Goal: Information Seeking & Learning: Find specific fact

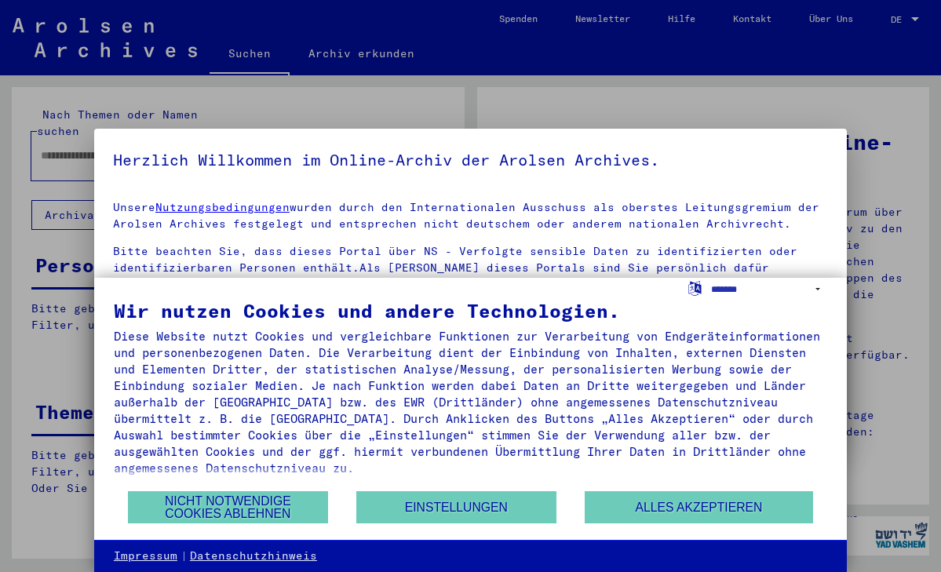
type input "**********"
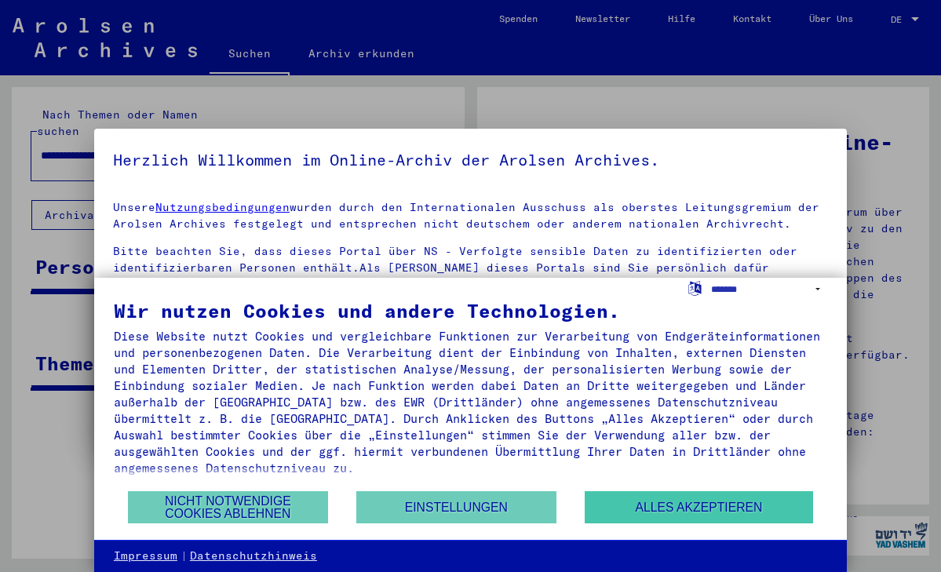
click at [766, 513] on button "Alles akzeptieren" at bounding box center [699, 507] width 228 height 32
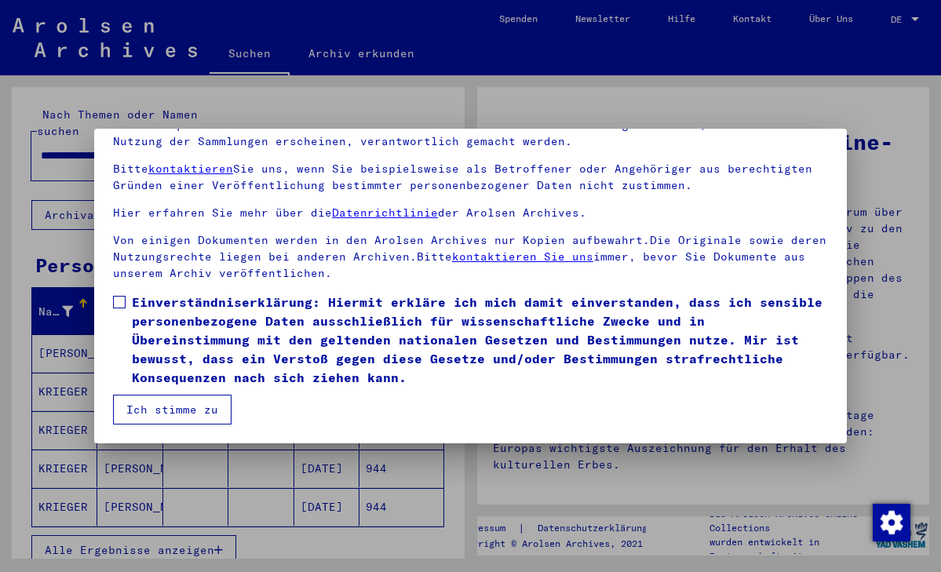
scroll to position [136, 0]
click at [120, 305] on span at bounding box center [119, 302] width 13 height 13
click at [176, 409] on button "Ich stimme zu" at bounding box center [172, 410] width 119 height 30
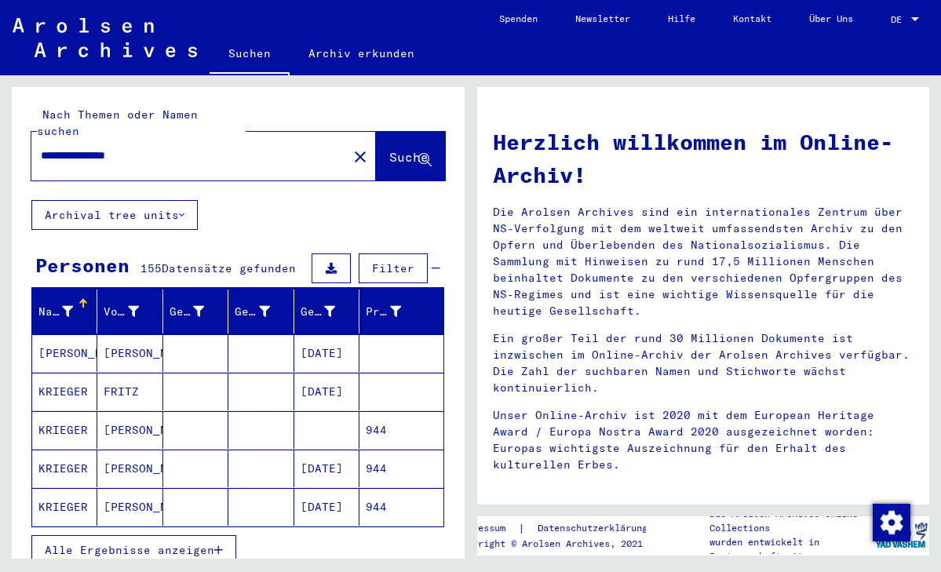
click at [162, 543] on span "Alle Ergebnisse anzeigen" at bounding box center [130, 550] width 170 height 14
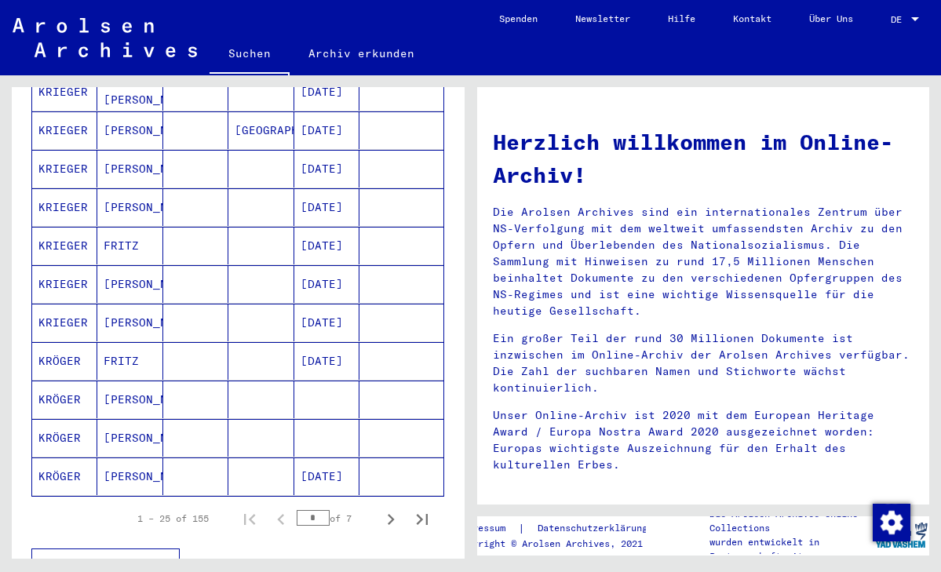
scroll to position [801, 0]
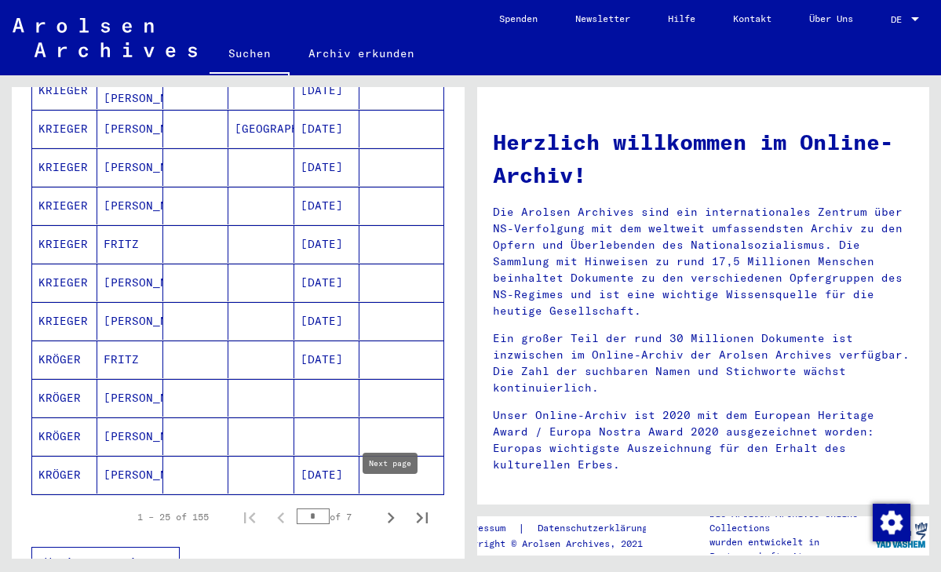
click at [388, 508] on icon "Next page" at bounding box center [391, 518] width 22 height 22
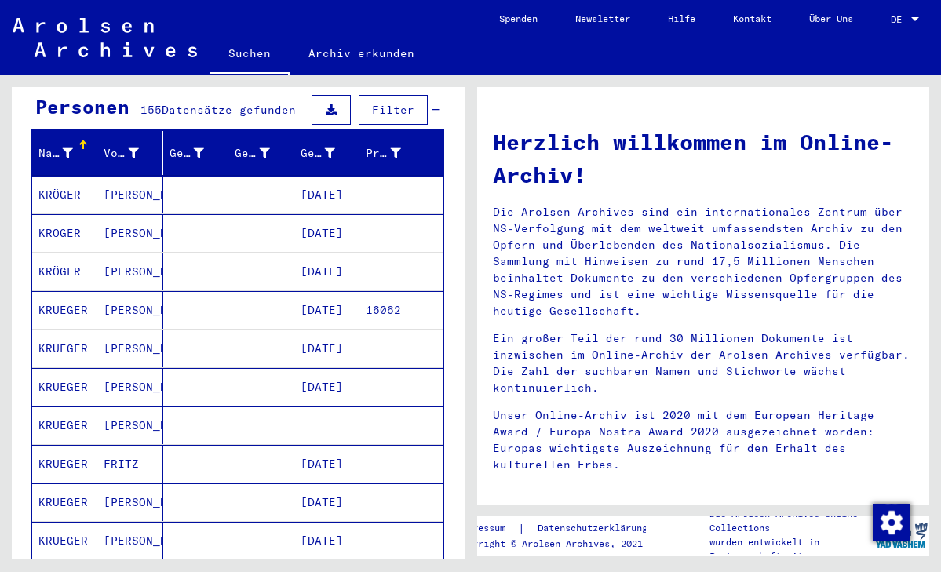
scroll to position [156, 0]
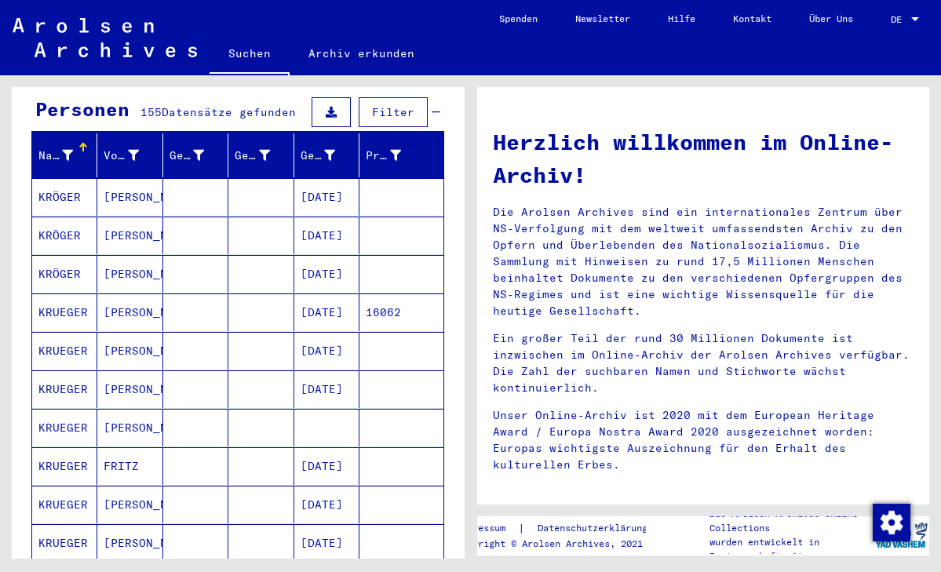
click at [287, 294] on mat-cell at bounding box center [260, 313] width 65 height 38
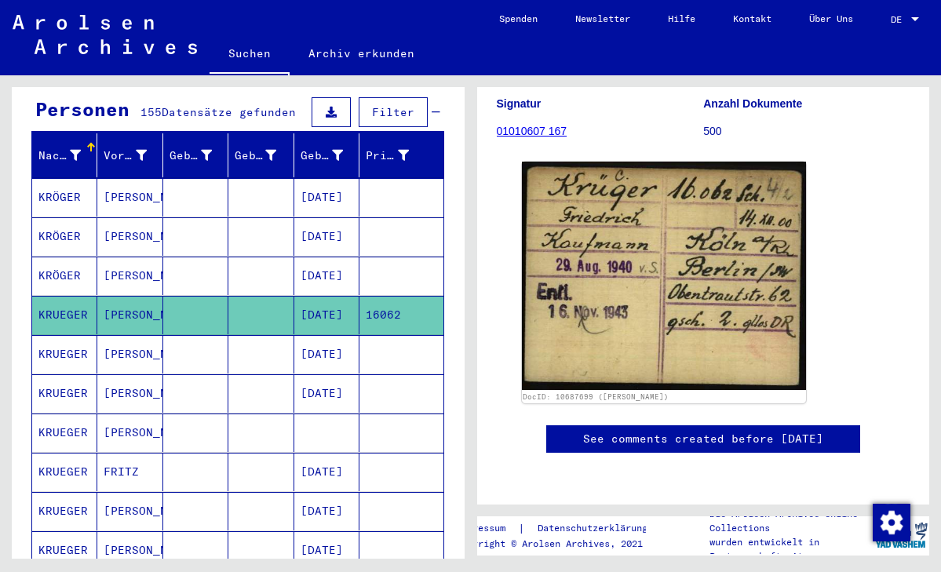
scroll to position [780, 0]
click at [361, 416] on mat-cell at bounding box center [400, 433] width 83 height 38
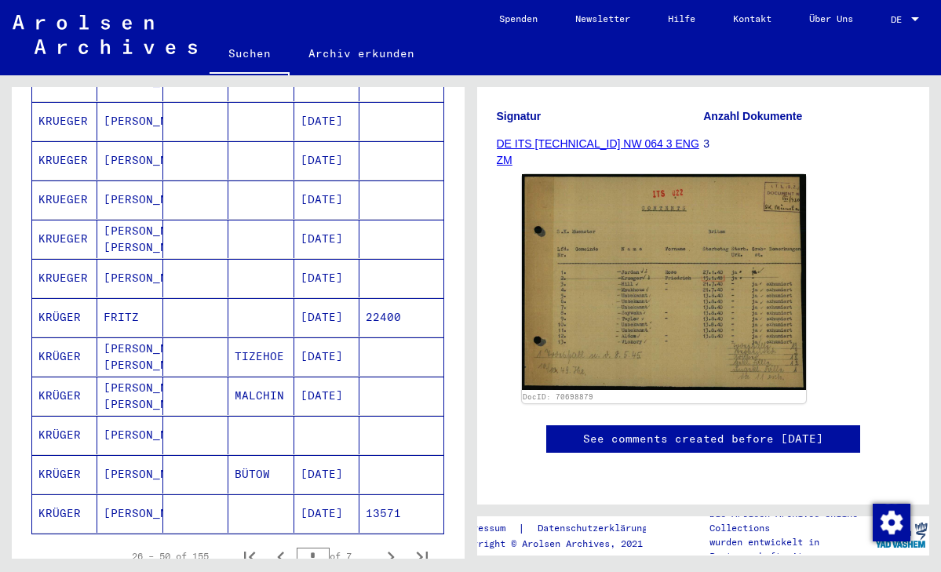
scroll to position [797, 0]
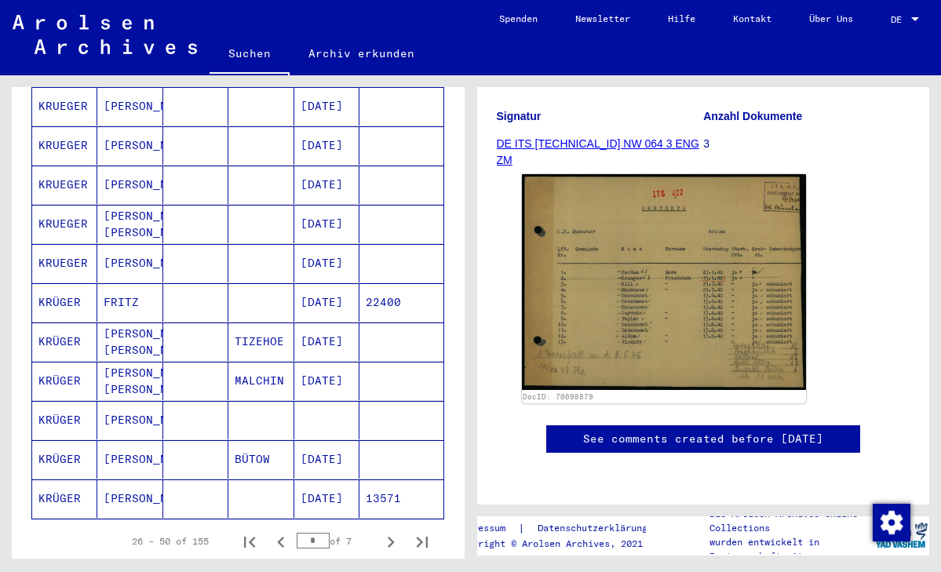
click at [339, 492] on mat-cell "[DATE]" at bounding box center [326, 499] width 65 height 38
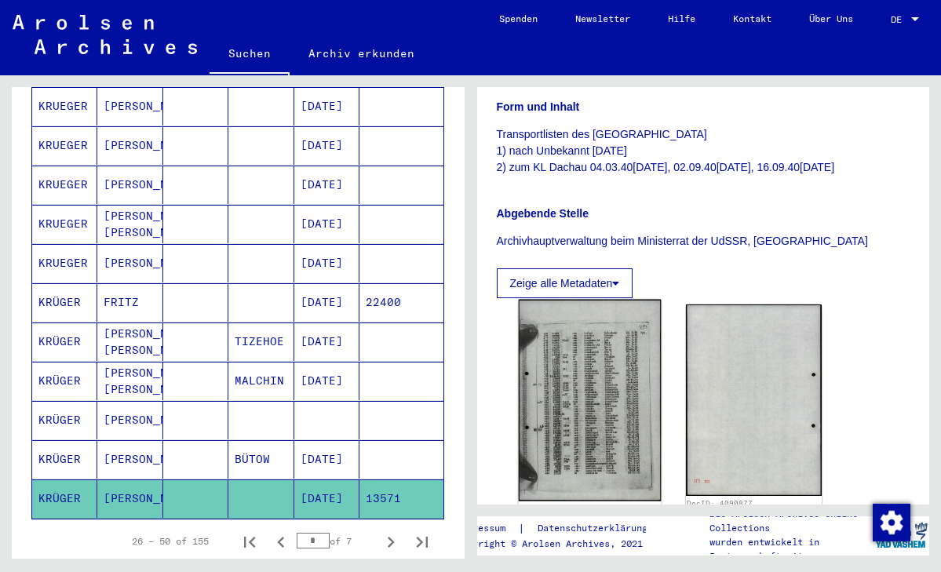
scroll to position [301, 0]
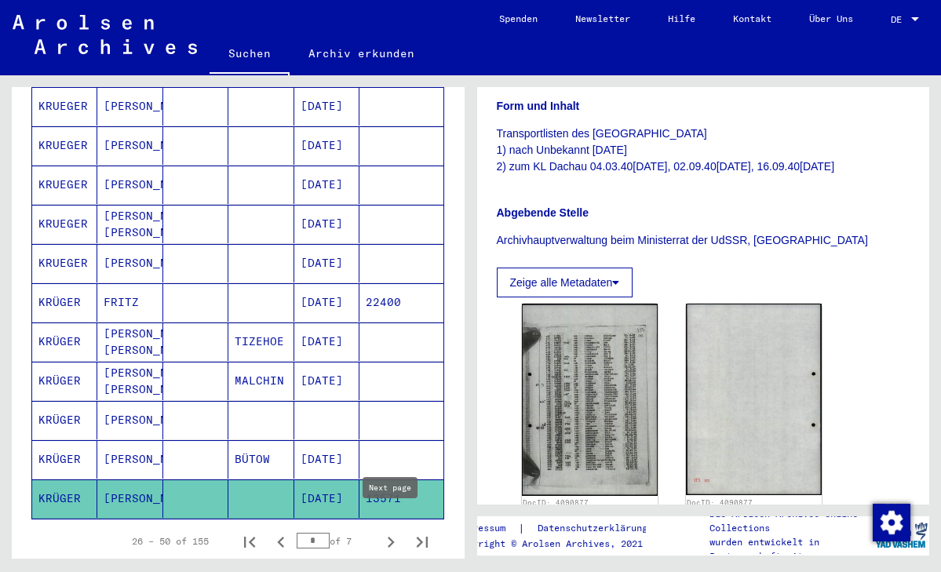
click at [391, 537] on icon "Next page" at bounding box center [391, 542] width 7 height 11
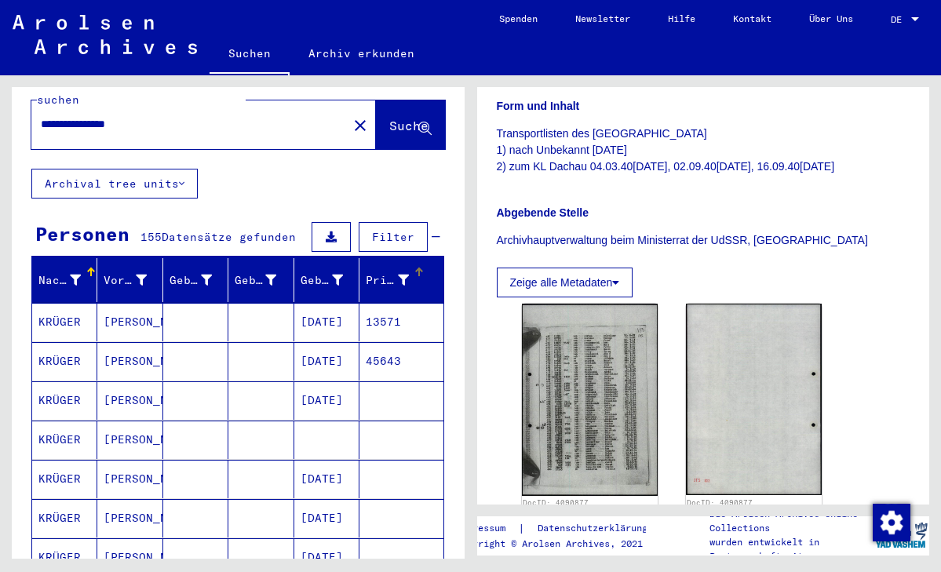
scroll to position [31, 0]
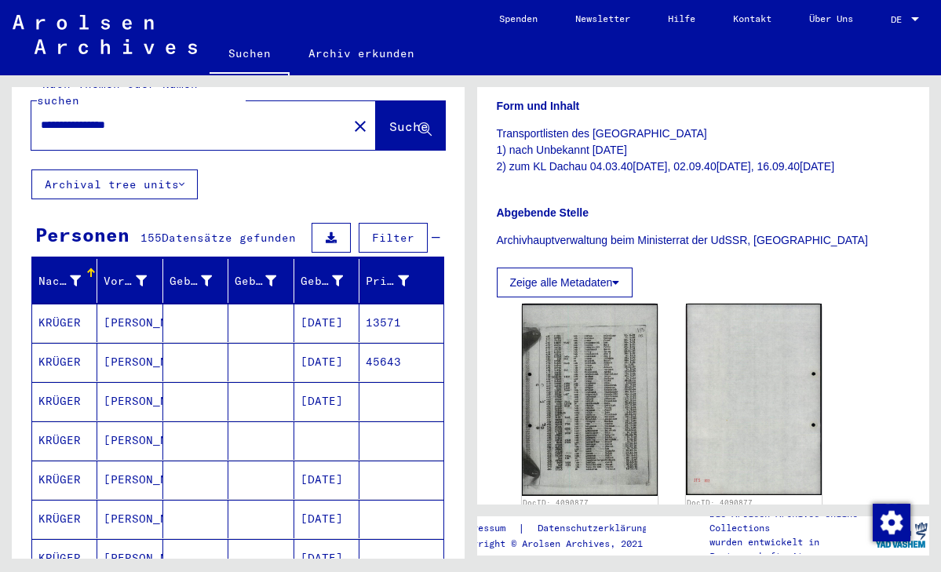
click at [378, 308] on mat-cell "13571" at bounding box center [400, 323] width 83 height 38
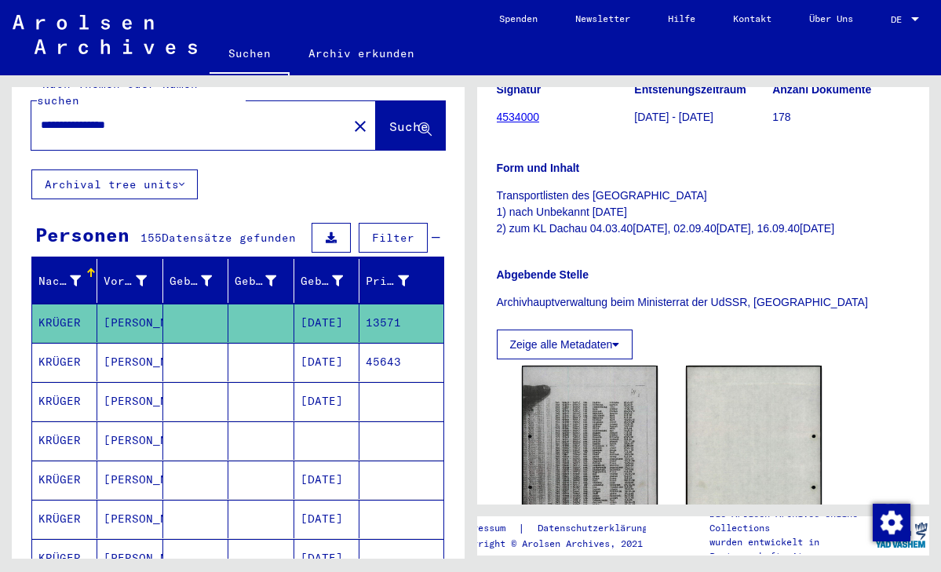
scroll to position [241, 0]
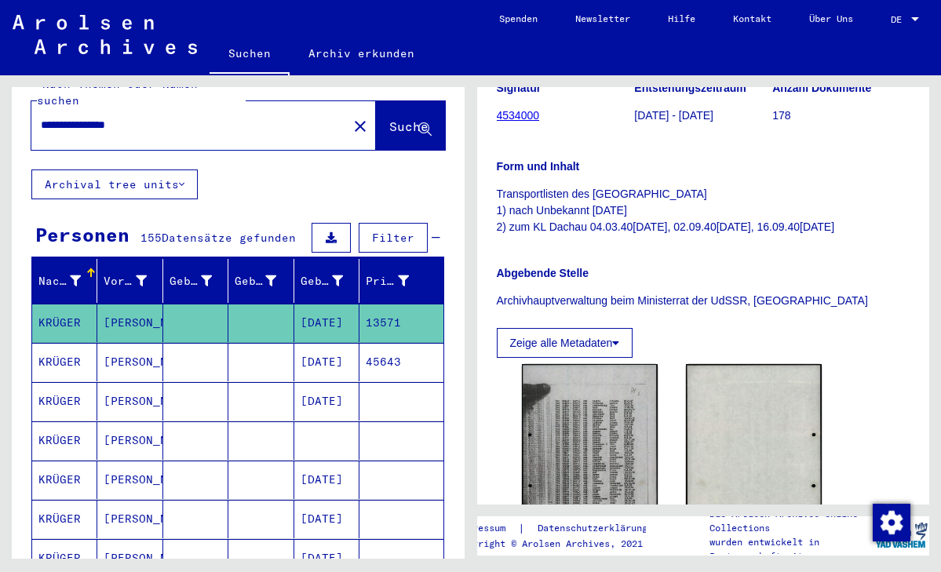
click at [359, 435] on mat-cell at bounding box center [326, 440] width 65 height 38
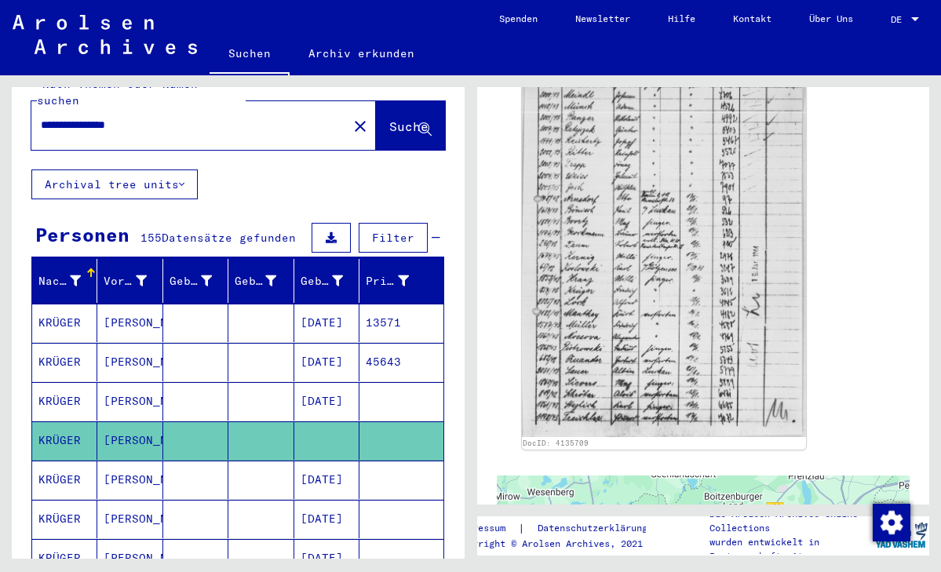
scroll to position [604, 0]
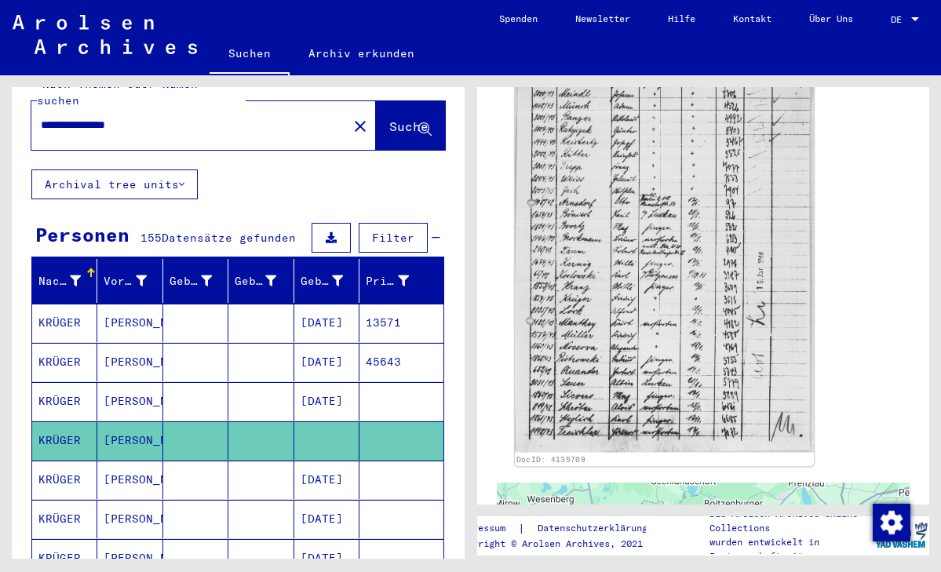
click at [624, 254] on img at bounding box center [663, 257] width 299 height 392
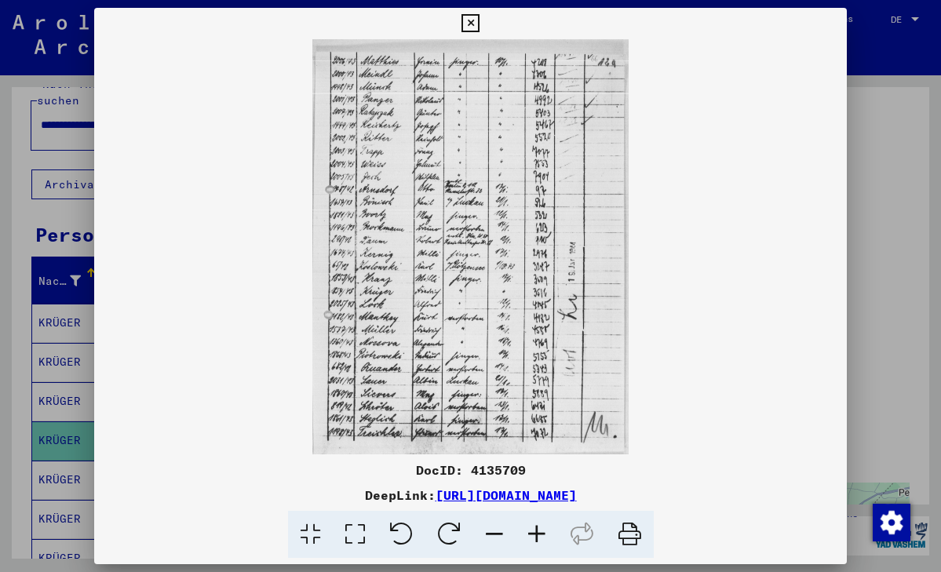
click at [480, 27] on icon at bounding box center [471, 23] width 18 height 19
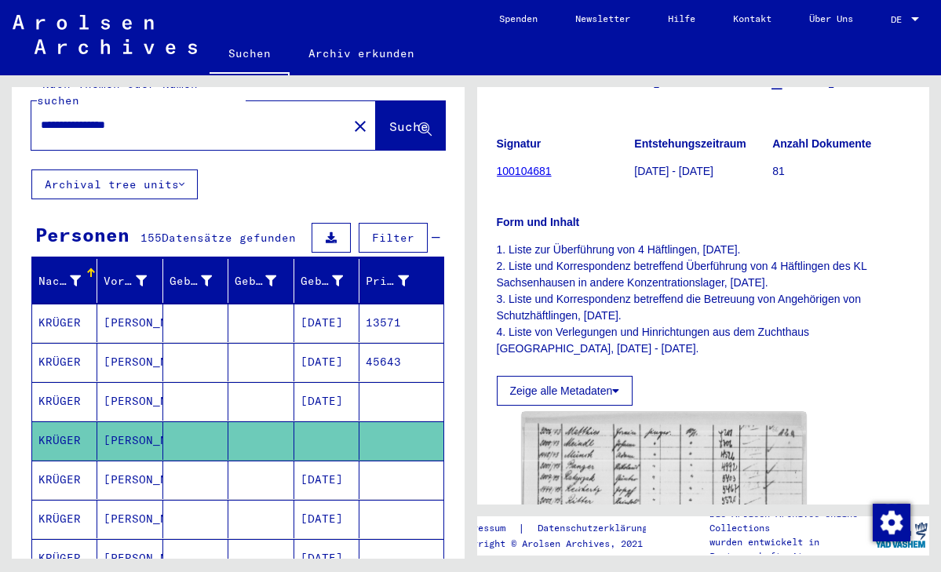
scroll to position [239, 0]
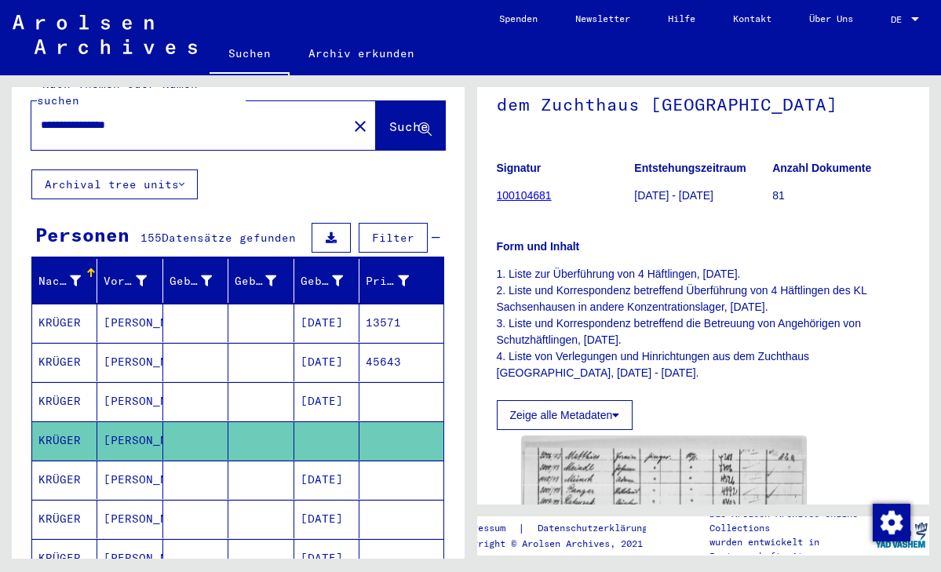
click at [546, 416] on button "Zeige alle Metadaten" at bounding box center [565, 415] width 137 height 30
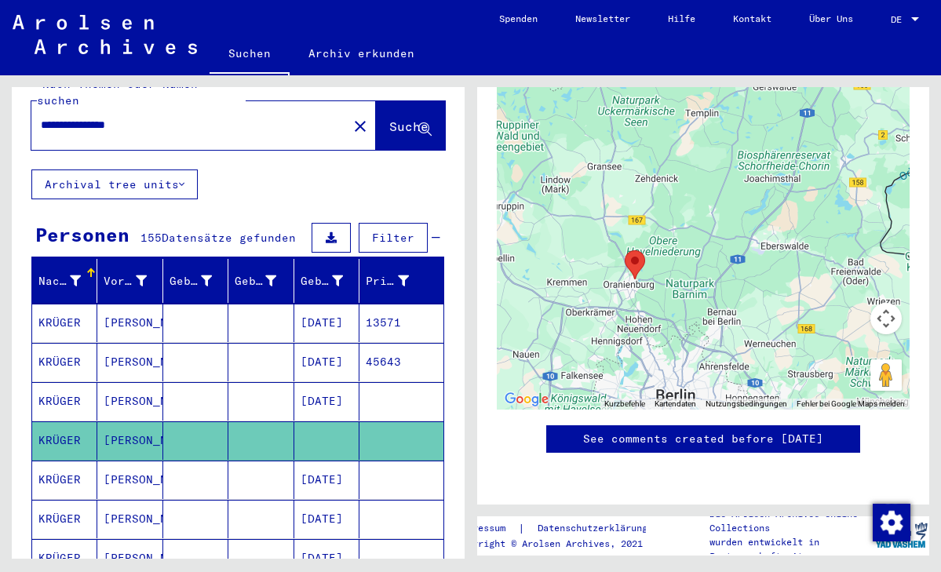
scroll to position [2076, 0]
click at [377, 512] on mat-cell at bounding box center [400, 519] width 83 height 38
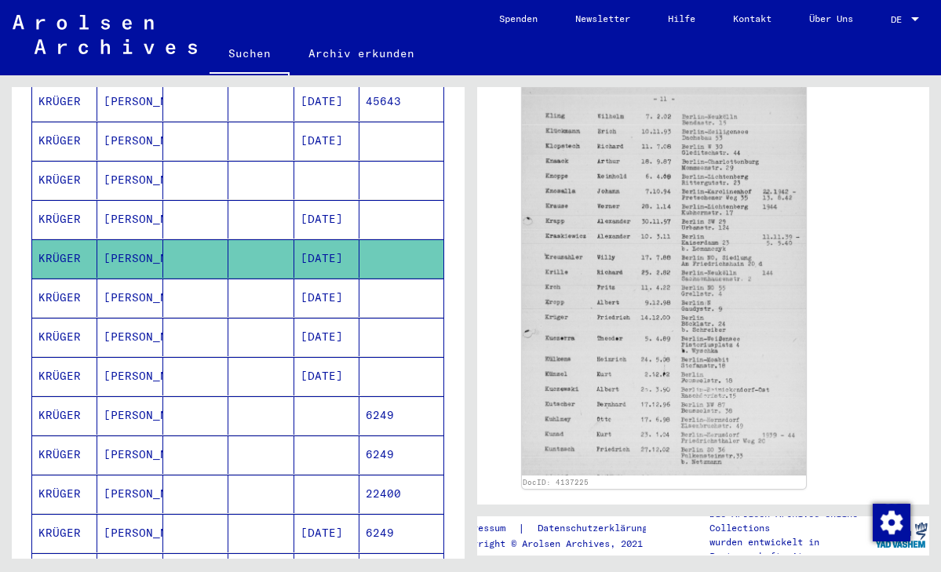
scroll to position [294, 0]
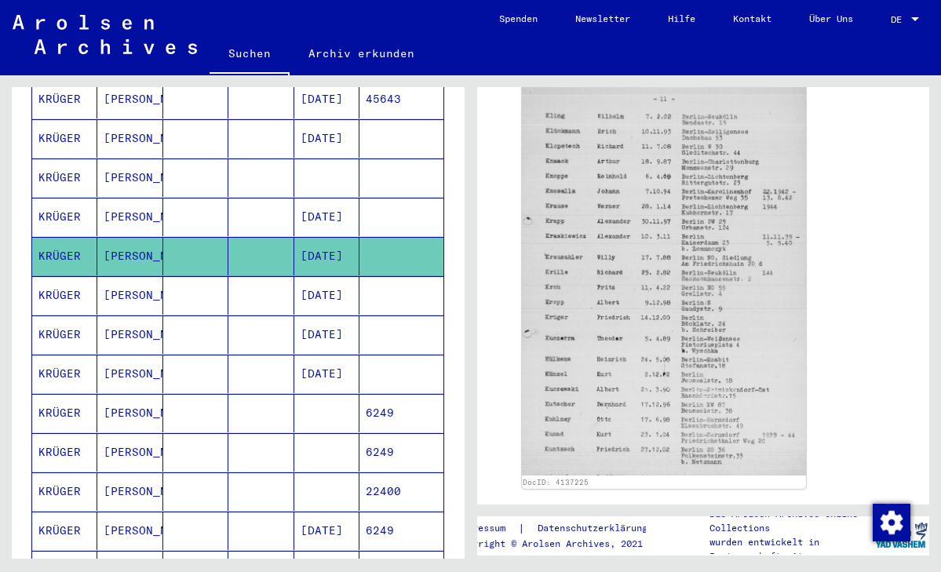
click at [213, 394] on mat-cell at bounding box center [195, 413] width 65 height 38
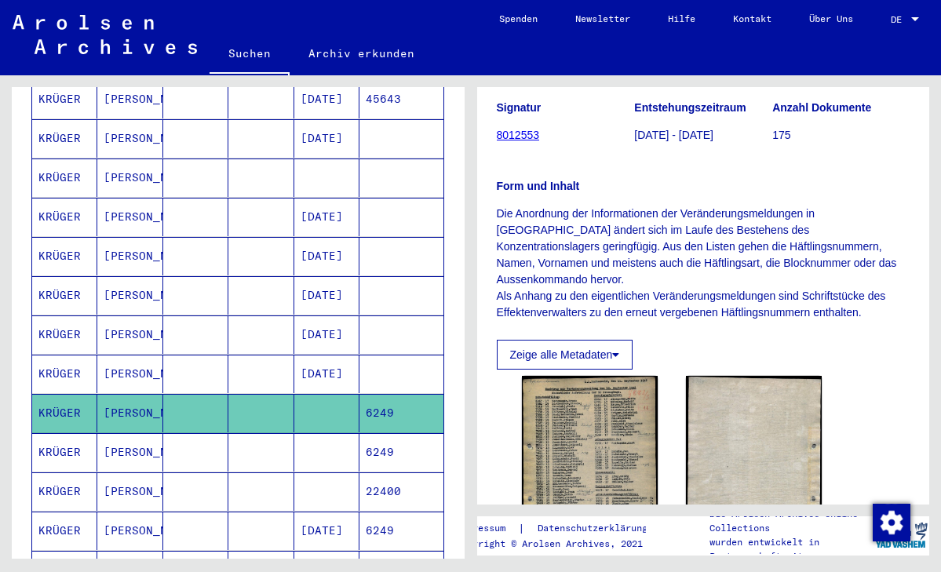
scroll to position [172, 0]
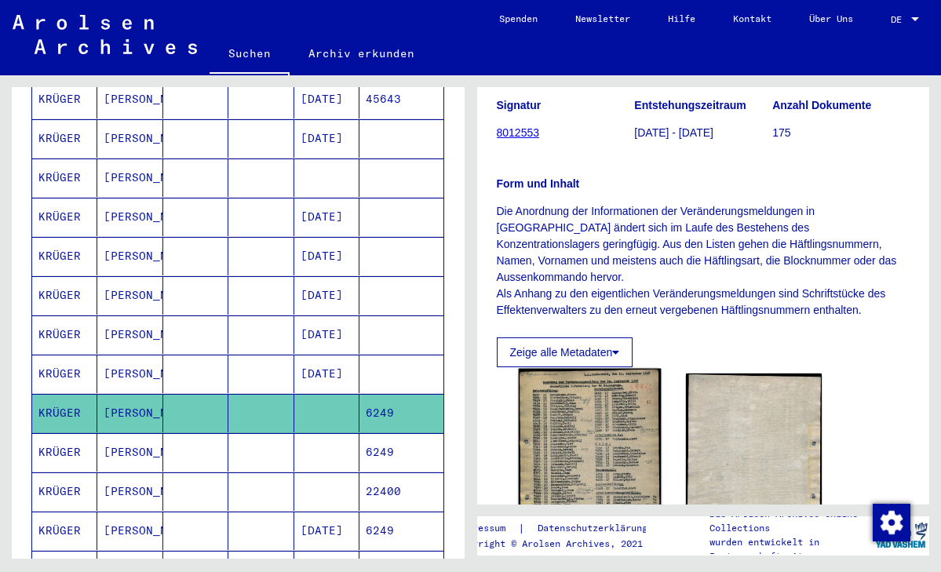
click at [623, 402] on img at bounding box center [589, 468] width 143 height 199
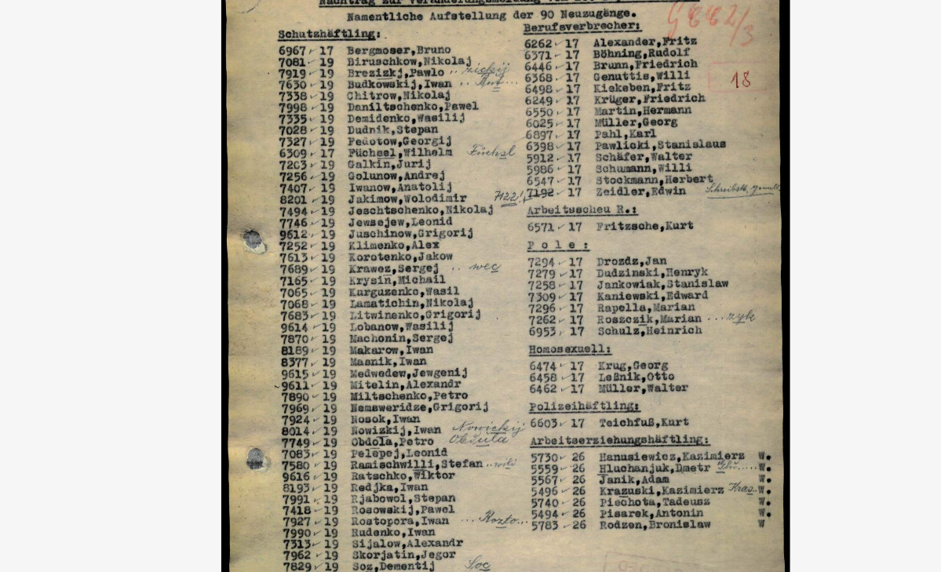
click at [225, 122] on img at bounding box center [471, 246] width 646 height 415
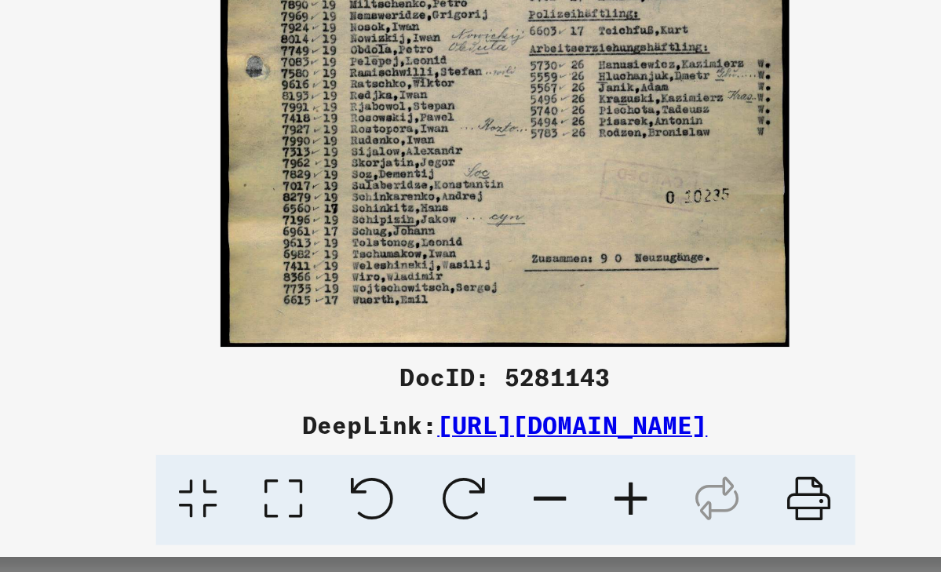
scroll to position [0, 0]
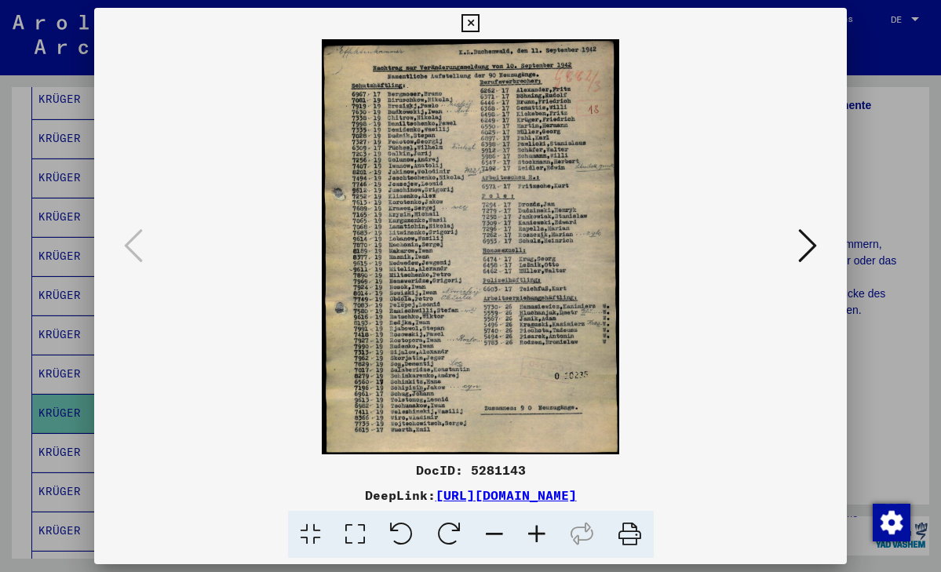
click at [797, 250] on button at bounding box center [808, 246] width 28 height 45
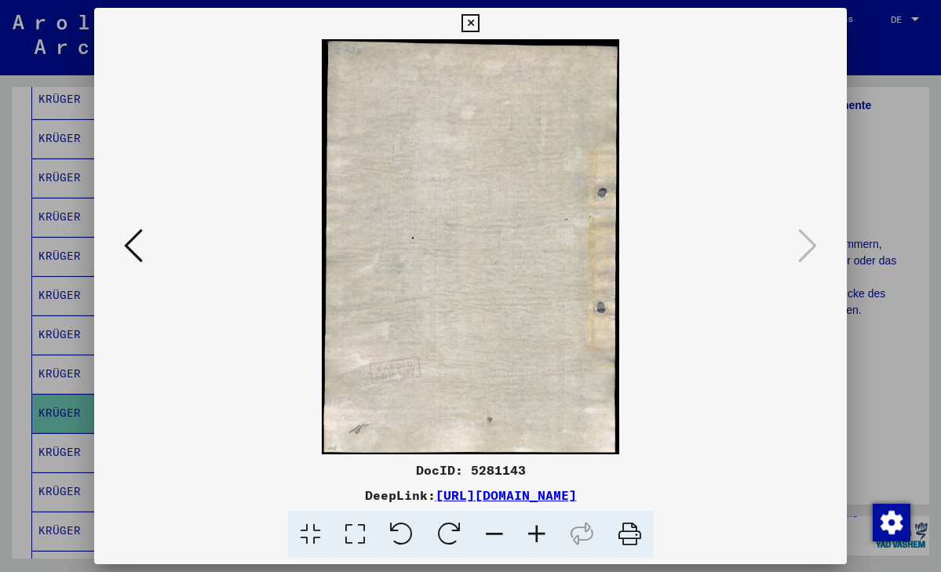
click at [480, 24] on icon at bounding box center [471, 23] width 18 height 19
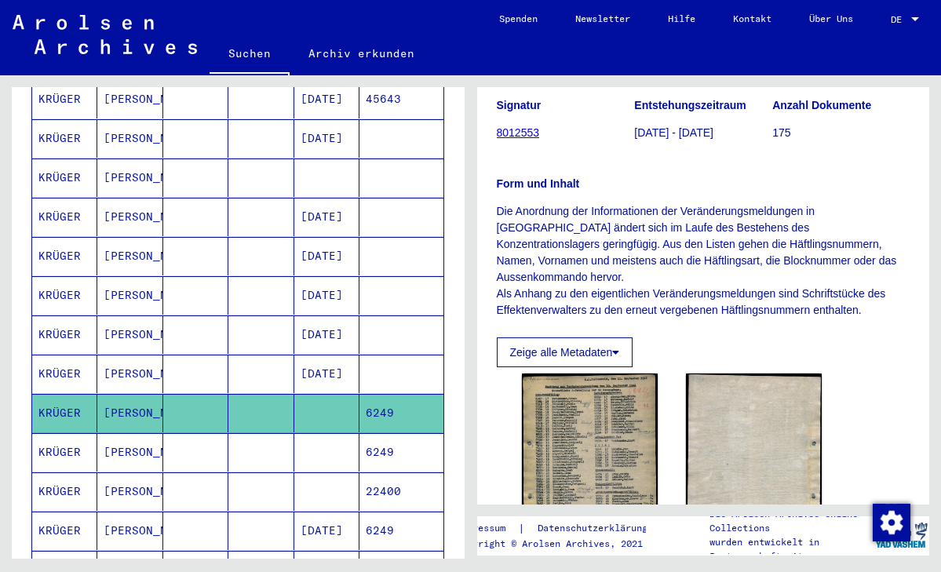
click at [401, 433] on mat-cell "6249" at bounding box center [400, 452] width 83 height 38
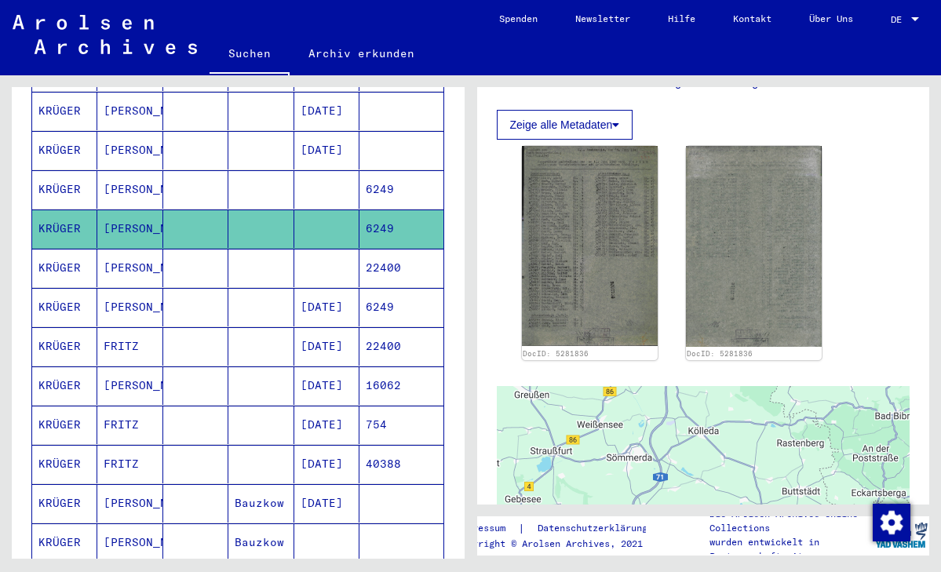
scroll to position [518, 0]
click at [396, 378] on mat-cell "16062" at bounding box center [400, 385] width 83 height 38
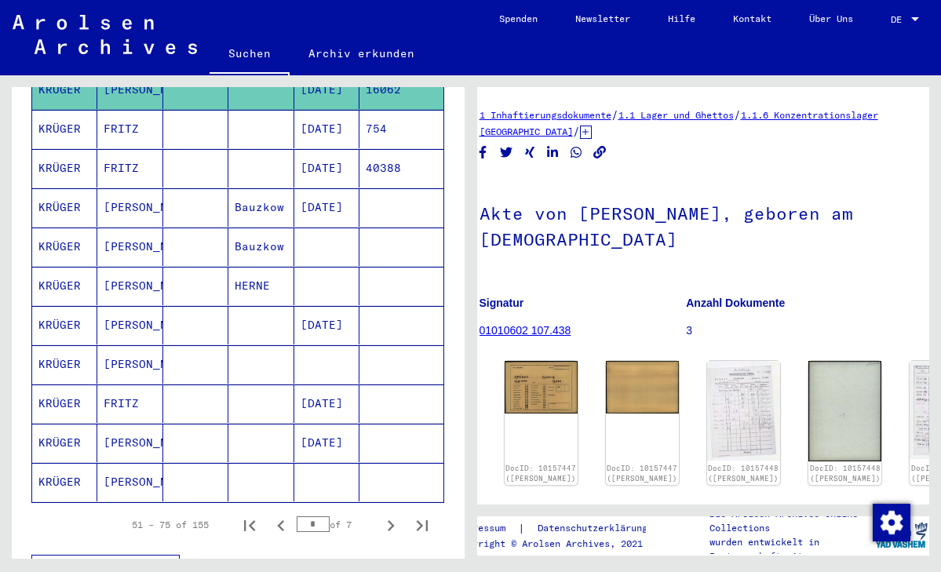
scroll to position [814, 0]
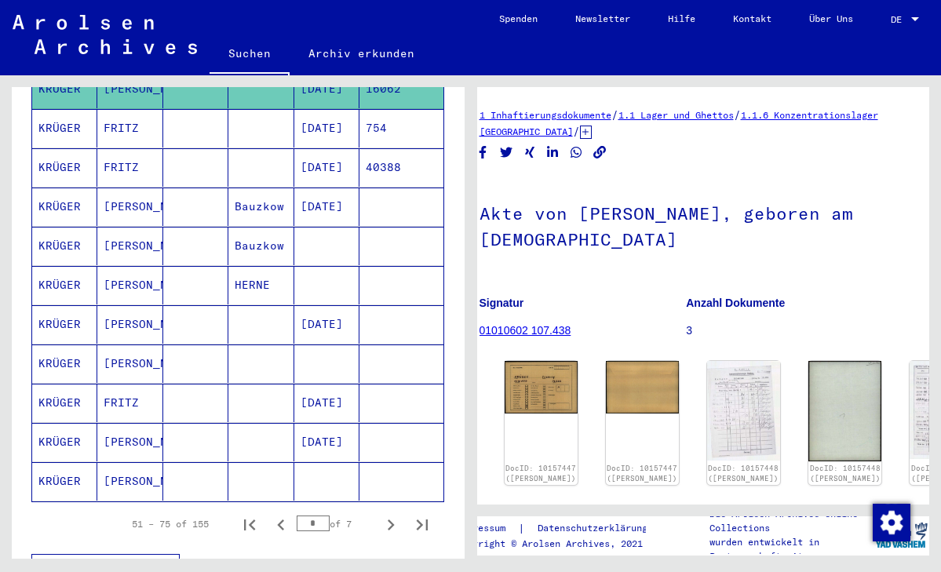
click at [386, 349] on mat-cell at bounding box center [400, 364] width 83 height 38
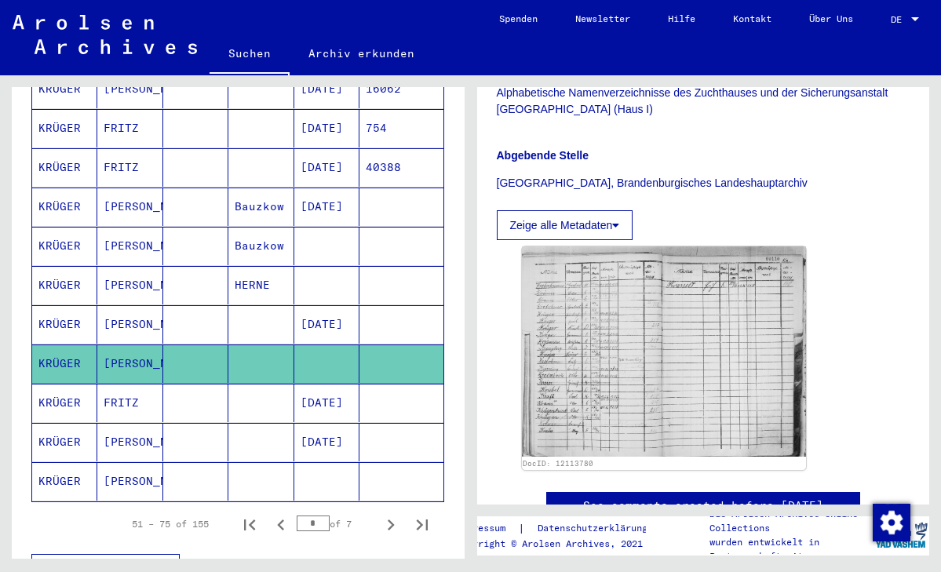
scroll to position [337, 0]
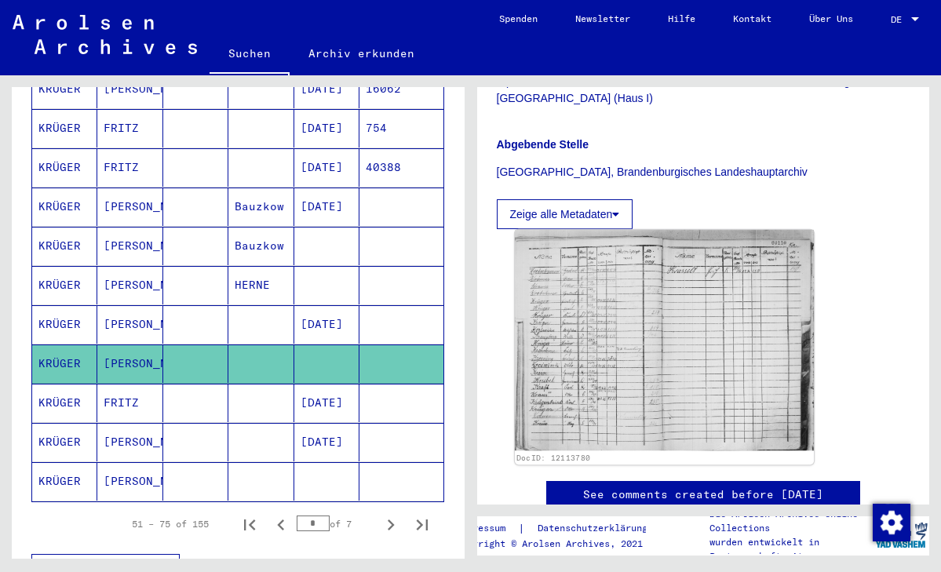
click at [603, 381] on img at bounding box center [663, 340] width 299 height 221
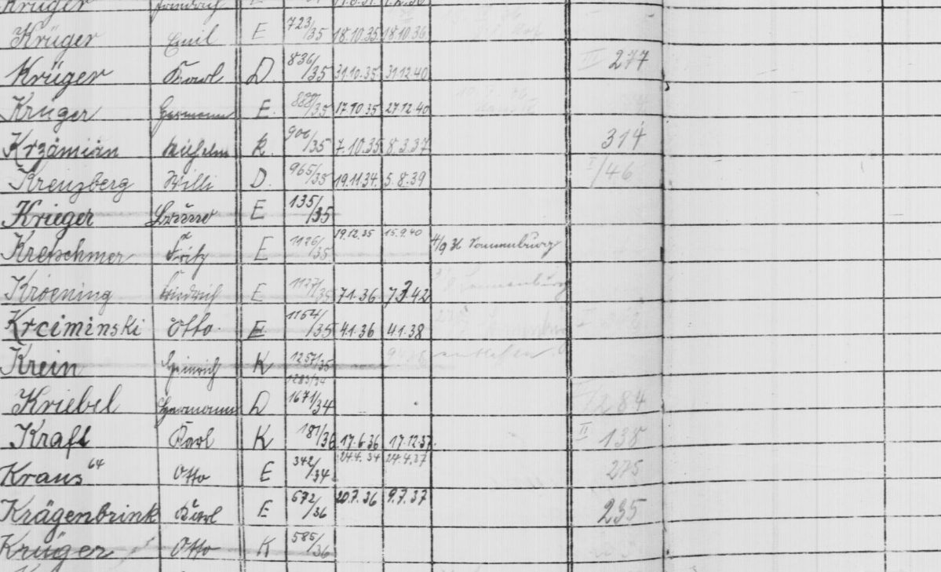
drag, startPoint x: 130, startPoint y: 101, endPoint x: 167, endPoint y: 123, distance: 43.6
drag, startPoint x: 145, startPoint y: 41, endPoint x: 161, endPoint y: 91, distance: 52.6
click at [221, 71] on img at bounding box center [470, 246] width 753 height 415
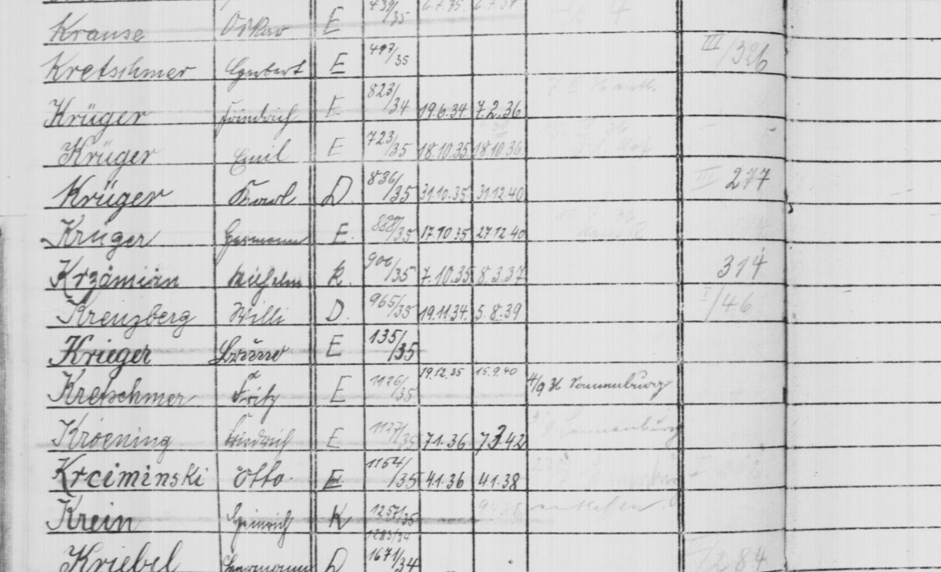
drag, startPoint x: 130, startPoint y: 36, endPoint x: 126, endPoint y: 64, distance: 27.7
click at [207, 39] on img at bounding box center [470, 246] width 753 height 415
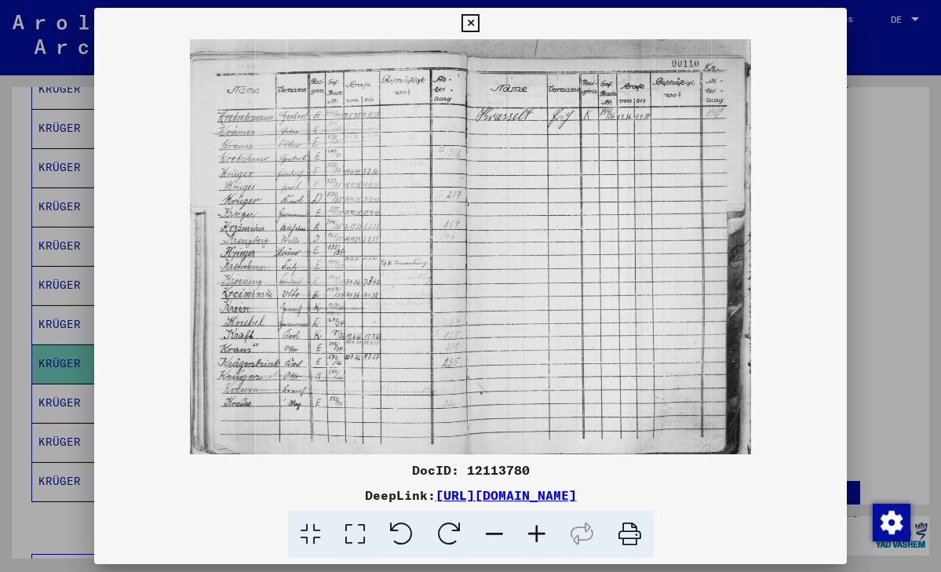
click at [480, 23] on icon at bounding box center [471, 23] width 18 height 19
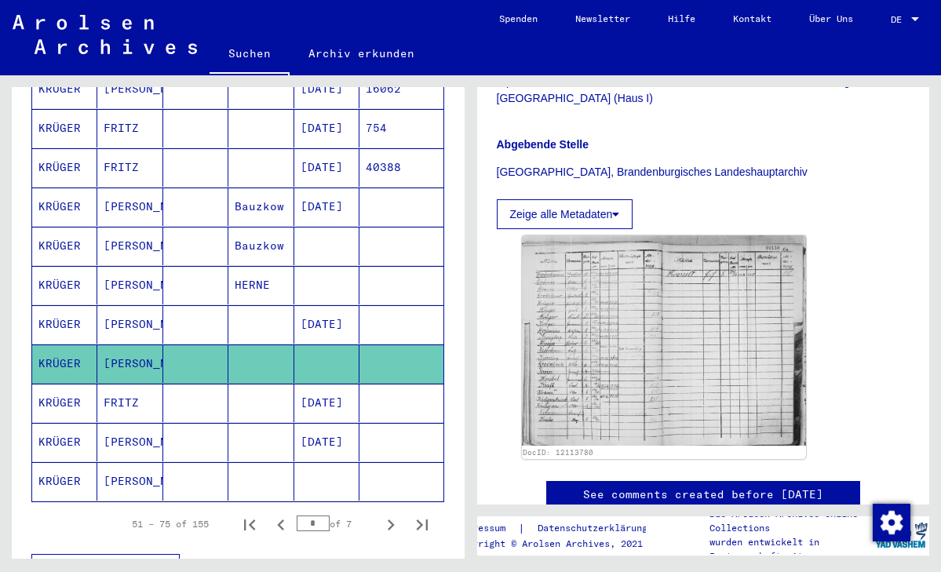
click at [345, 462] on mat-cell at bounding box center [326, 481] width 65 height 38
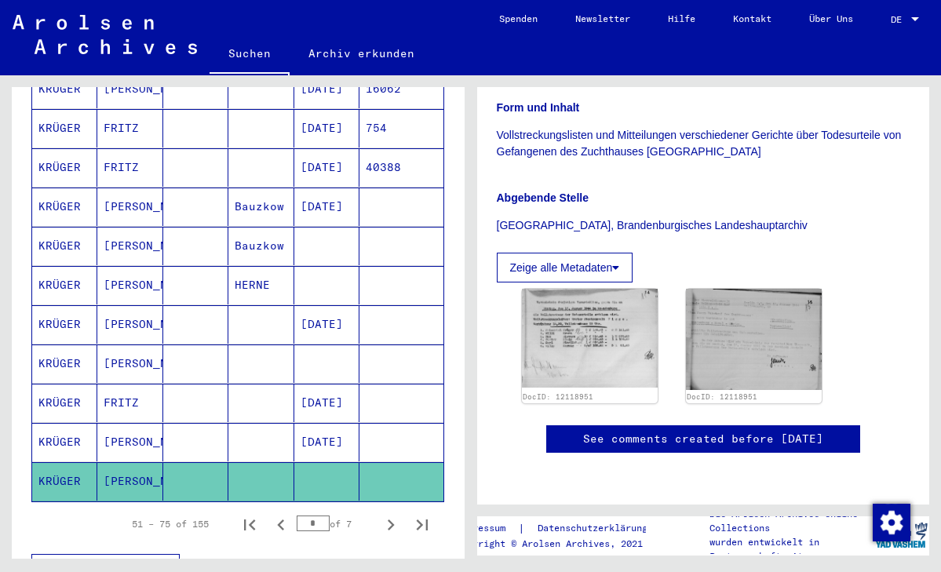
scroll to position [401, 0]
click at [391, 514] on icon "Next page" at bounding box center [391, 525] width 22 height 22
type input "*"
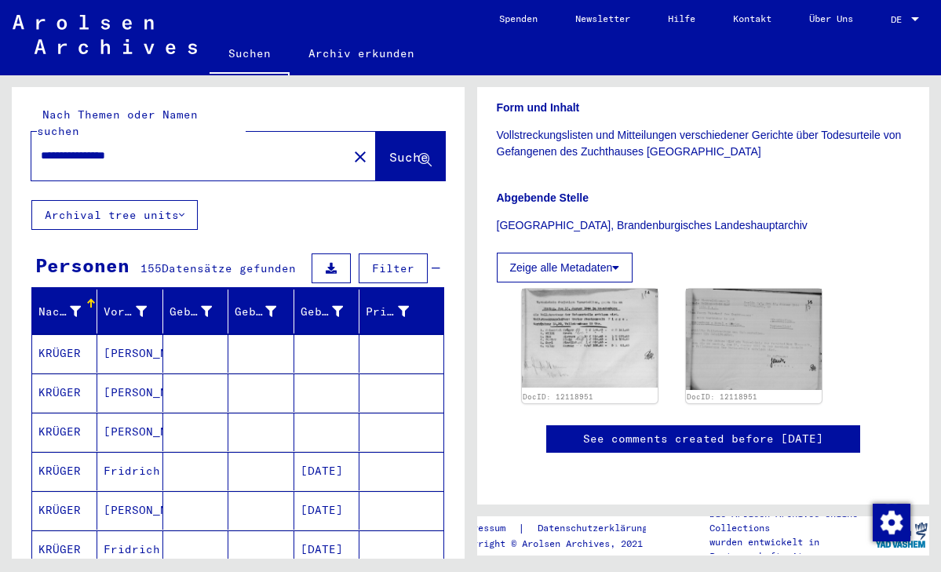
scroll to position [0, 0]
click at [342, 340] on mat-cell at bounding box center [326, 353] width 65 height 38
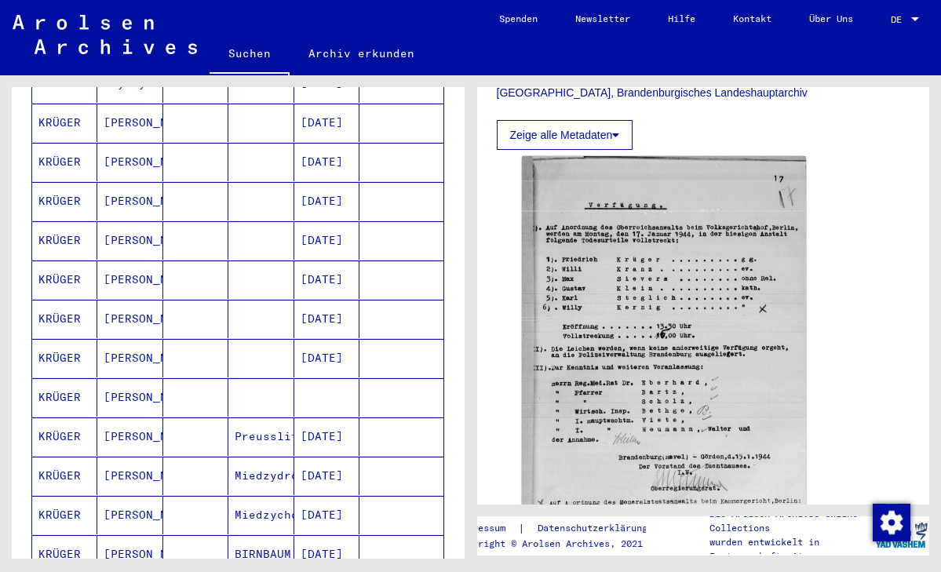
scroll to position [568, 0]
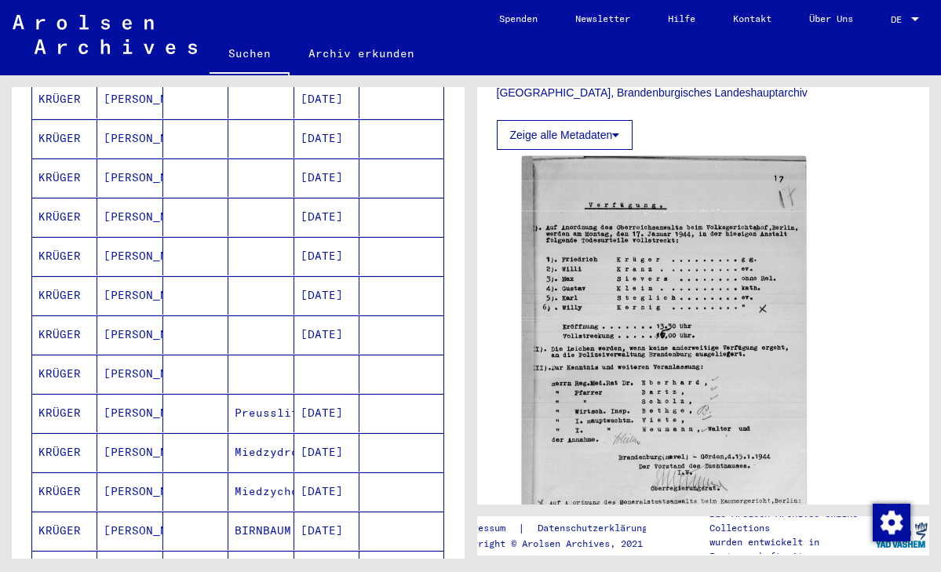
click at [375, 357] on mat-cell at bounding box center [400, 374] width 83 height 38
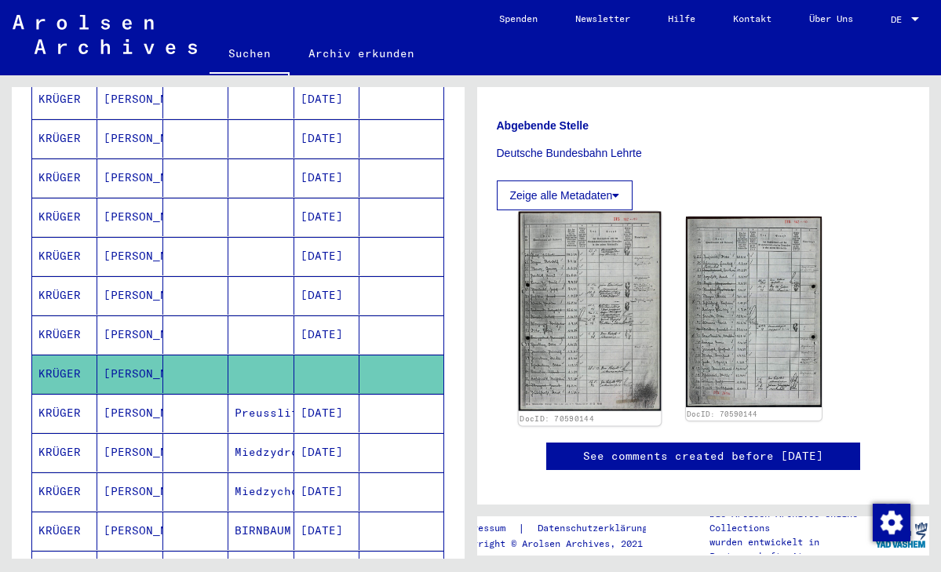
scroll to position [529, 0]
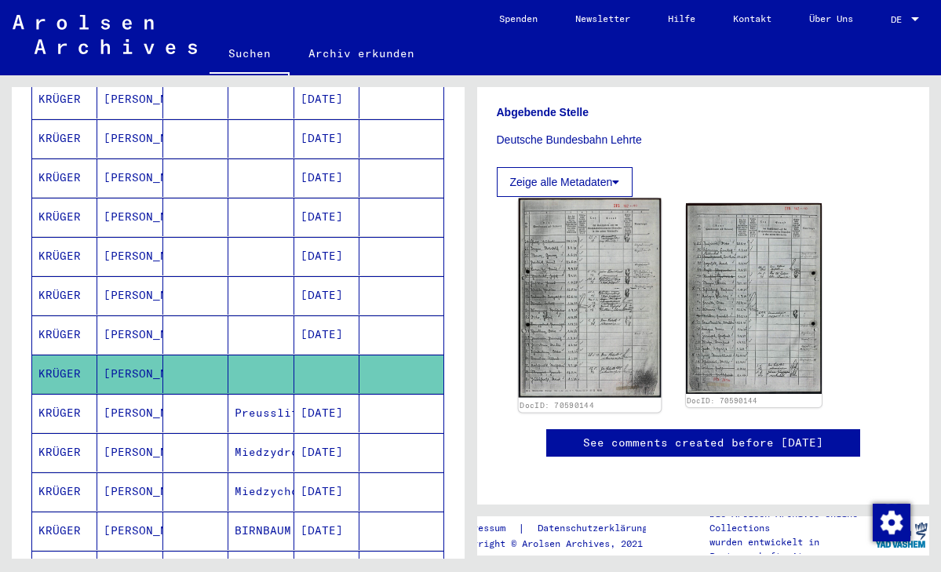
click at [601, 323] on img at bounding box center [589, 298] width 143 height 199
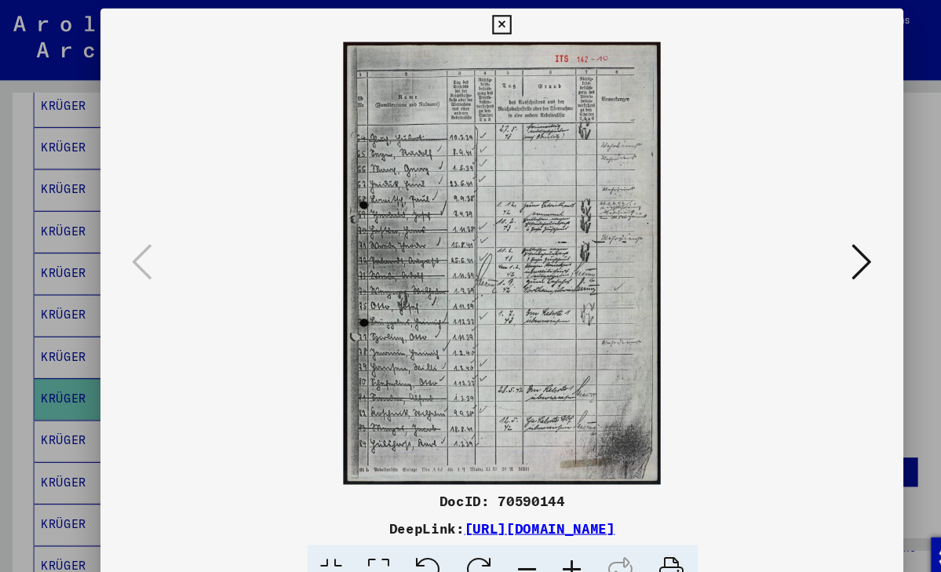
click at [812, 241] on icon at bounding box center [807, 246] width 19 height 38
